Goal: Check status: Check status

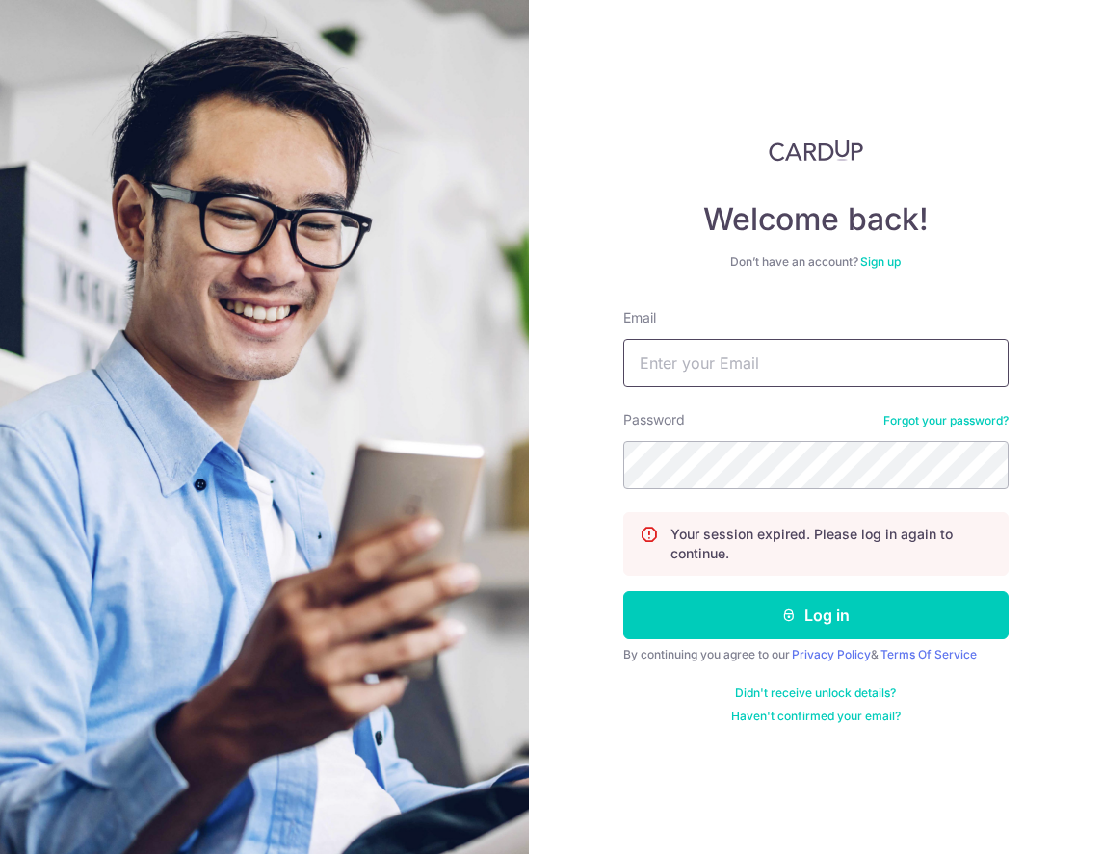
click at [698, 374] on input "Email" at bounding box center [815, 363] width 385 height 48
type input "[EMAIL_ADDRESS][DOMAIN_NAME]"
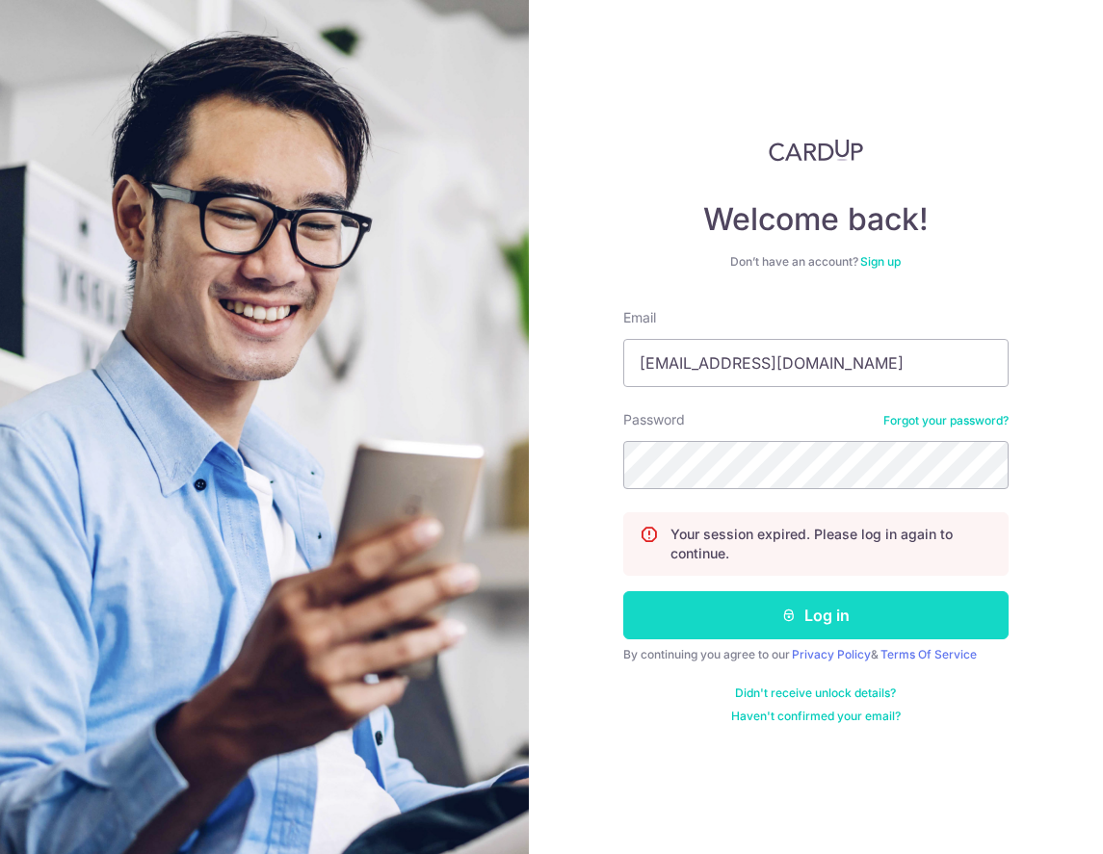
click at [846, 603] on button "Log in" at bounding box center [815, 615] width 385 height 48
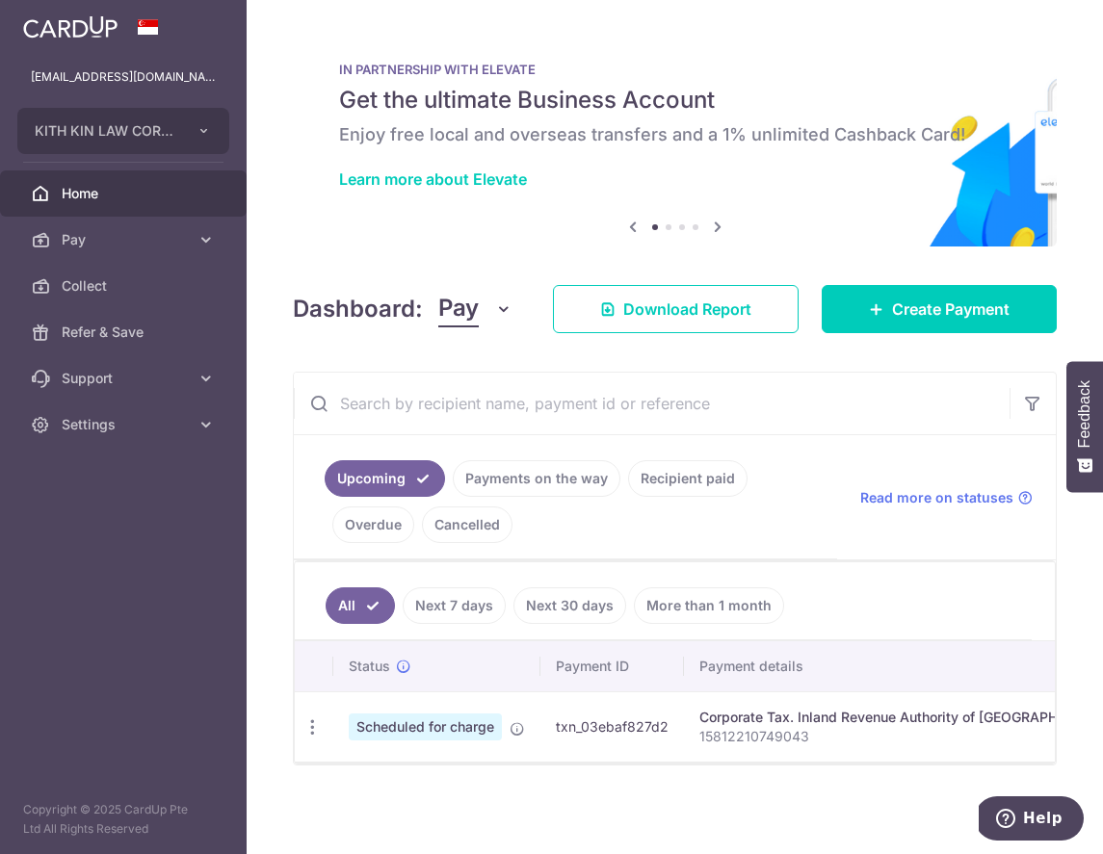
click at [682, 485] on link "Recipient paid" at bounding box center [687, 478] width 119 height 37
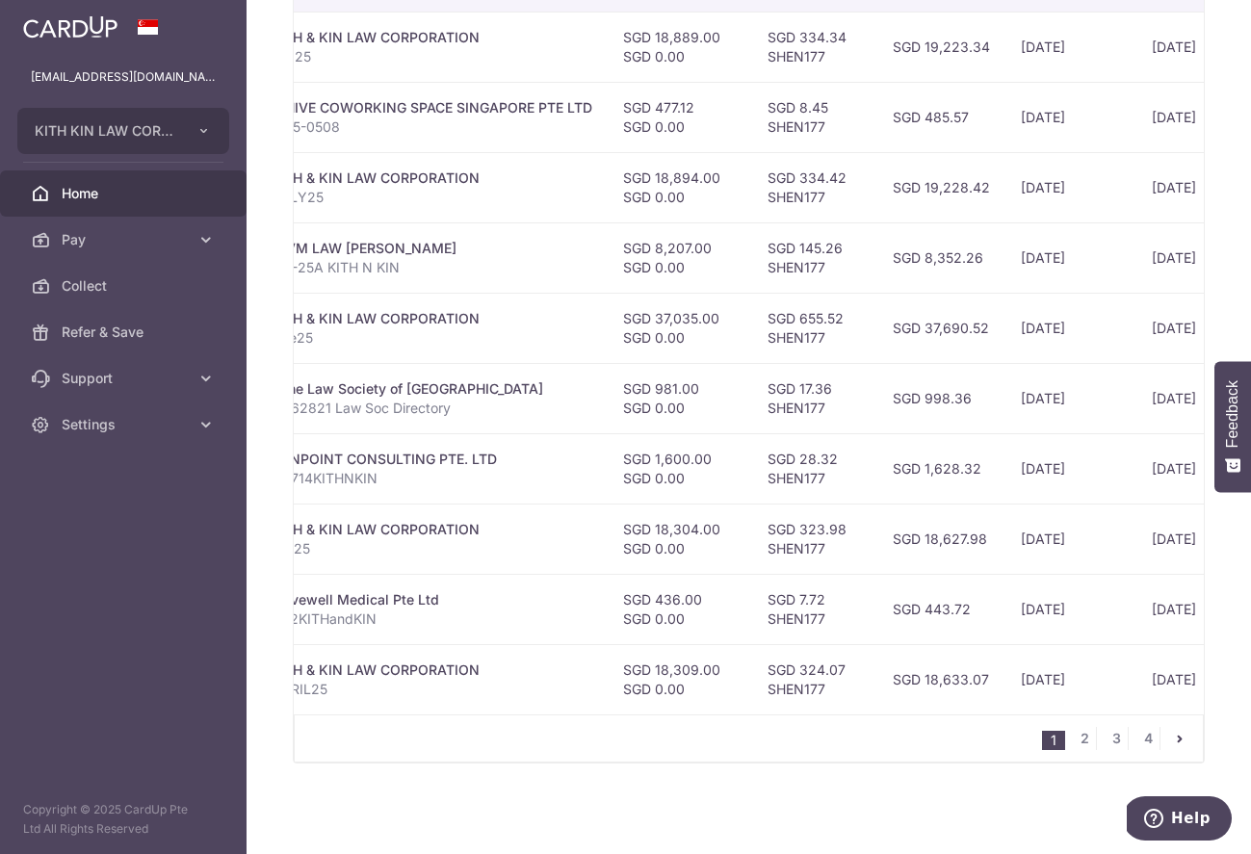
scroll to position [0, 471]
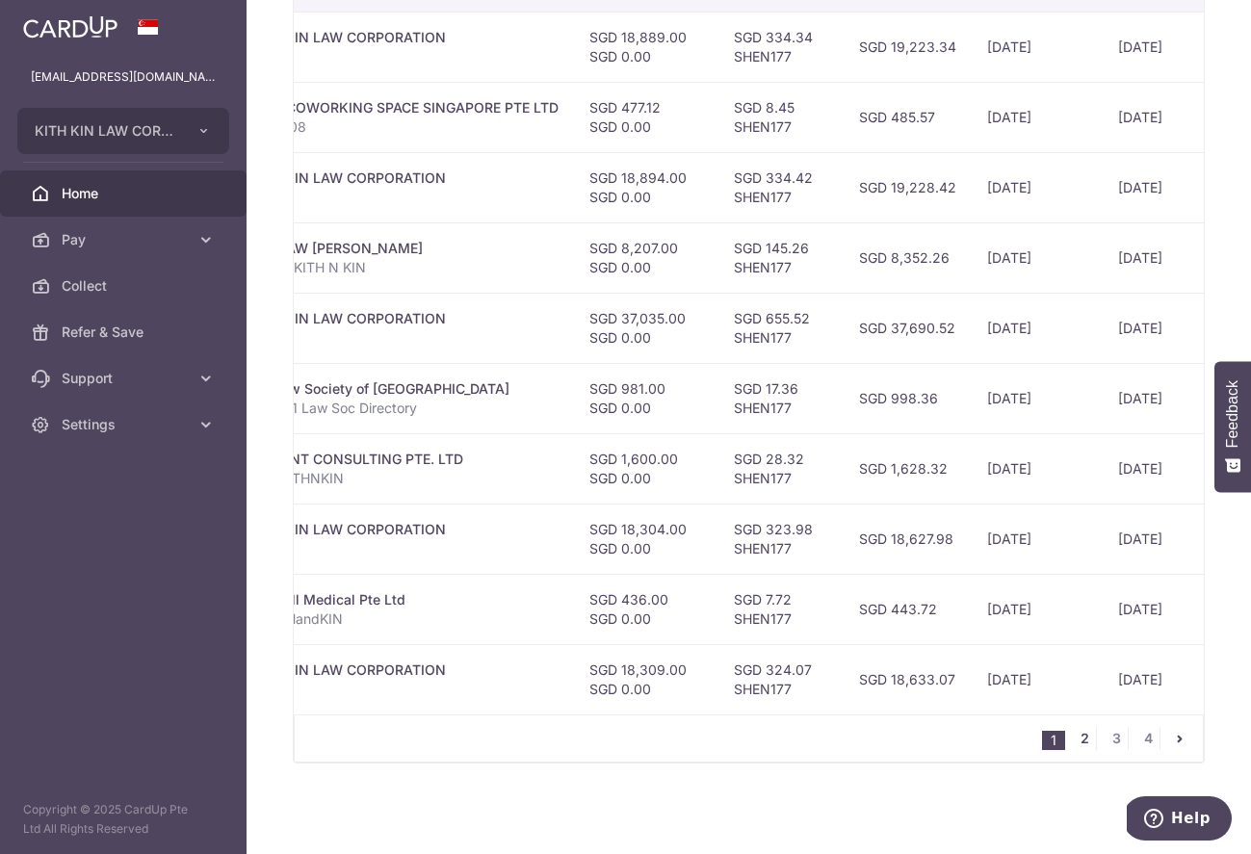
click at [1082, 737] on link "2" at bounding box center [1084, 738] width 23 height 23
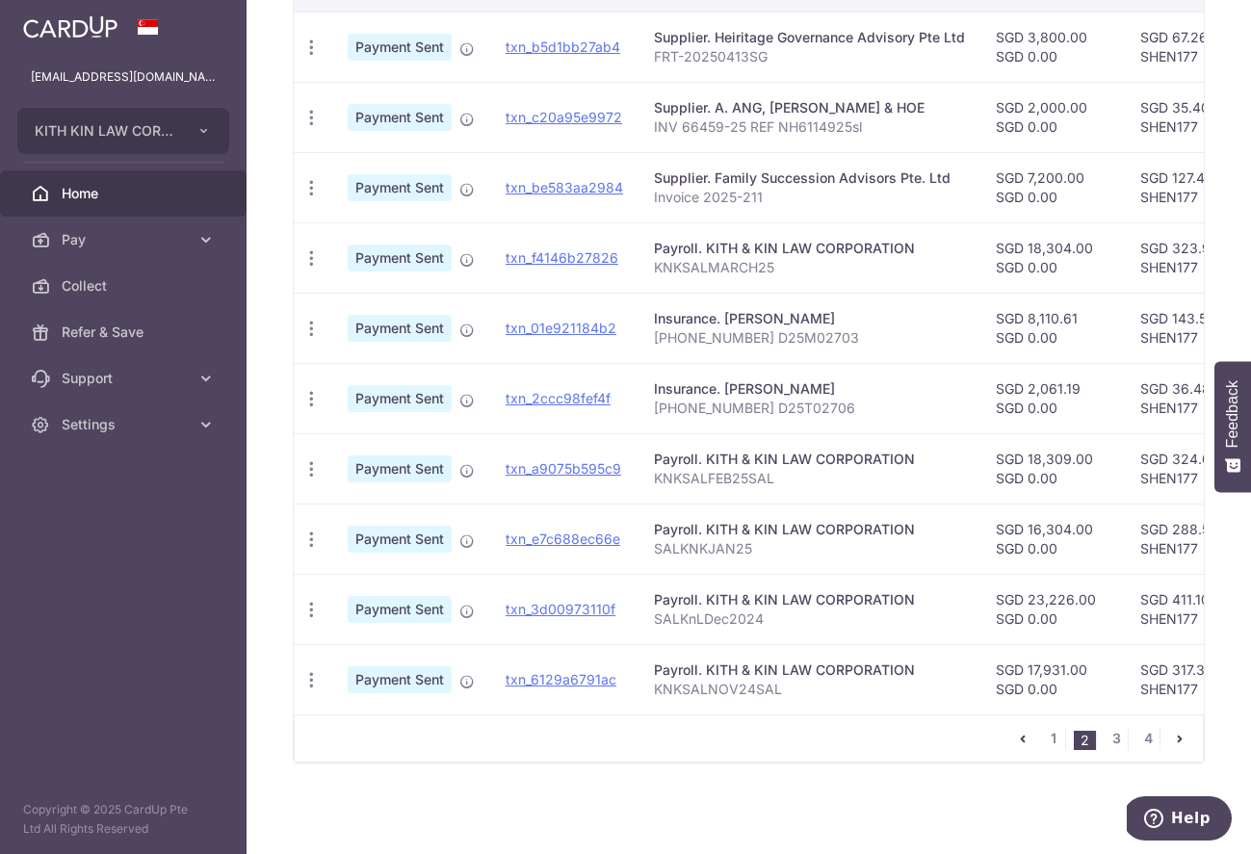
scroll to position [0, 10]
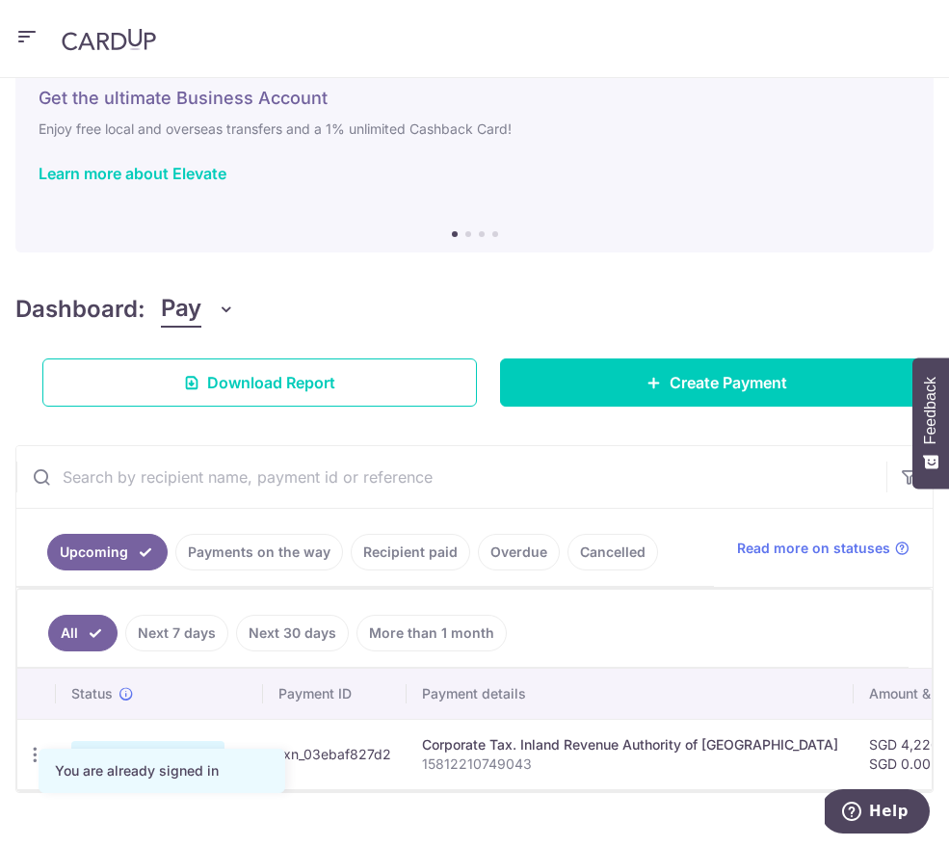
scroll to position [72, 0]
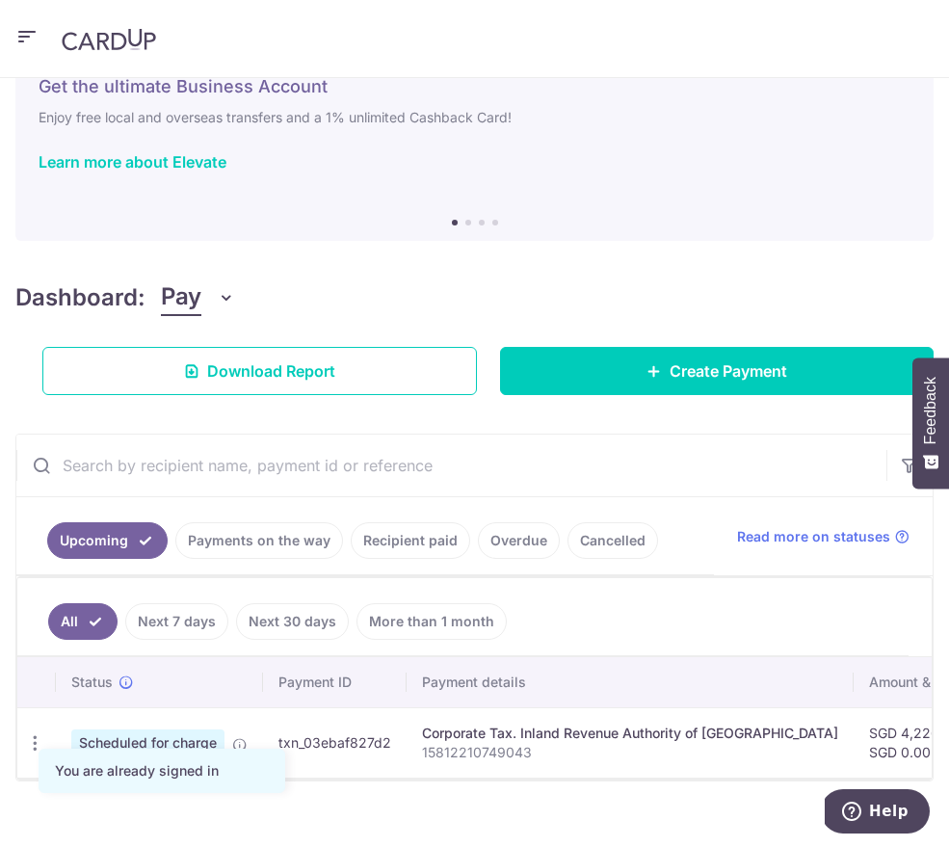
click at [405, 534] on link "Recipient paid" at bounding box center [410, 540] width 119 height 37
